Goal: Information Seeking & Learning: Find specific page/section

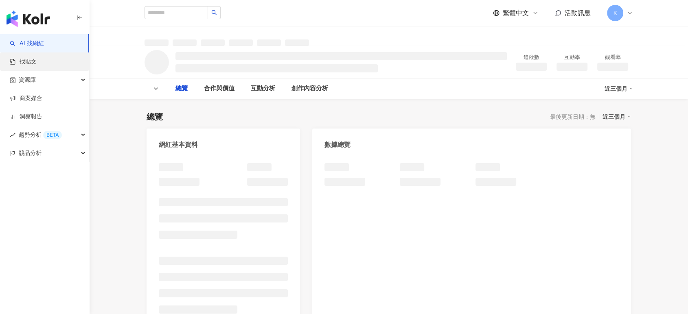
click at [37, 58] on link "找貼文" at bounding box center [23, 62] width 27 height 8
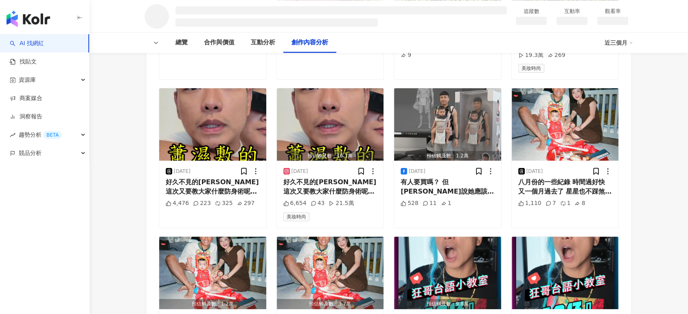
scroll to position [954, 0]
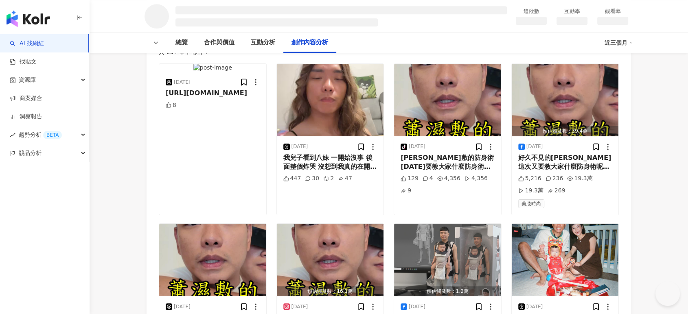
click at [287, 41] on span at bounding box center [264, 34] width 81 height 14
click at [280, 39] on input "text" at bounding box center [255, 34] width 57 height 10
